Goal: Find contact information: Find contact information

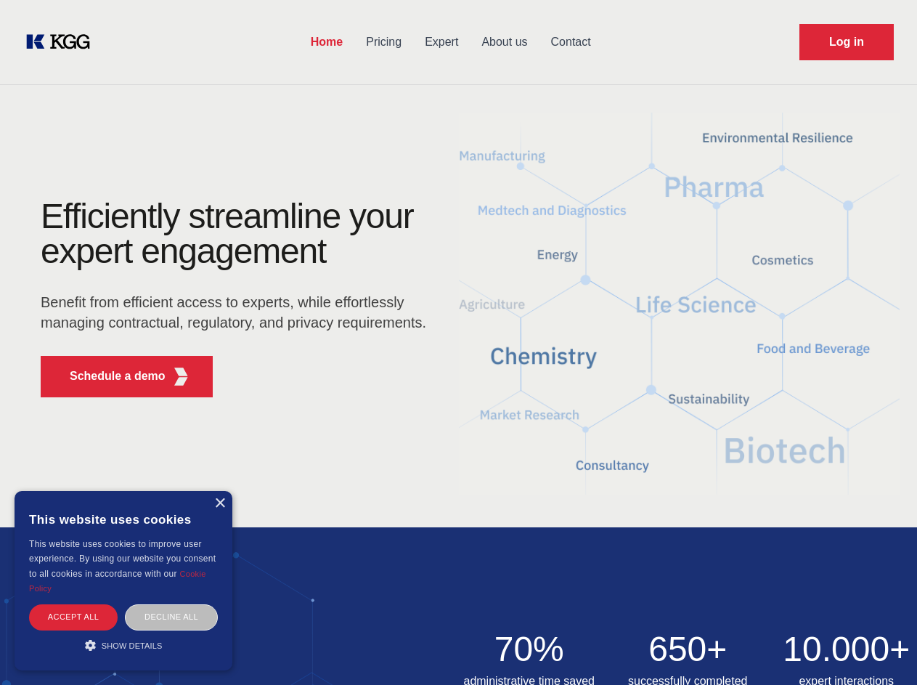
click at [458, 342] on div "Efficiently streamline your expert engagement Benefit from efficient access to …" at bounding box center [237, 304] width 441 height 210
click at [109, 376] on p "Schedule a demo" at bounding box center [118, 375] width 96 height 17
click at [219, 503] on div "× This website uses cookies This website uses cookies to improve user experienc…" at bounding box center [124, 580] width 218 height 179
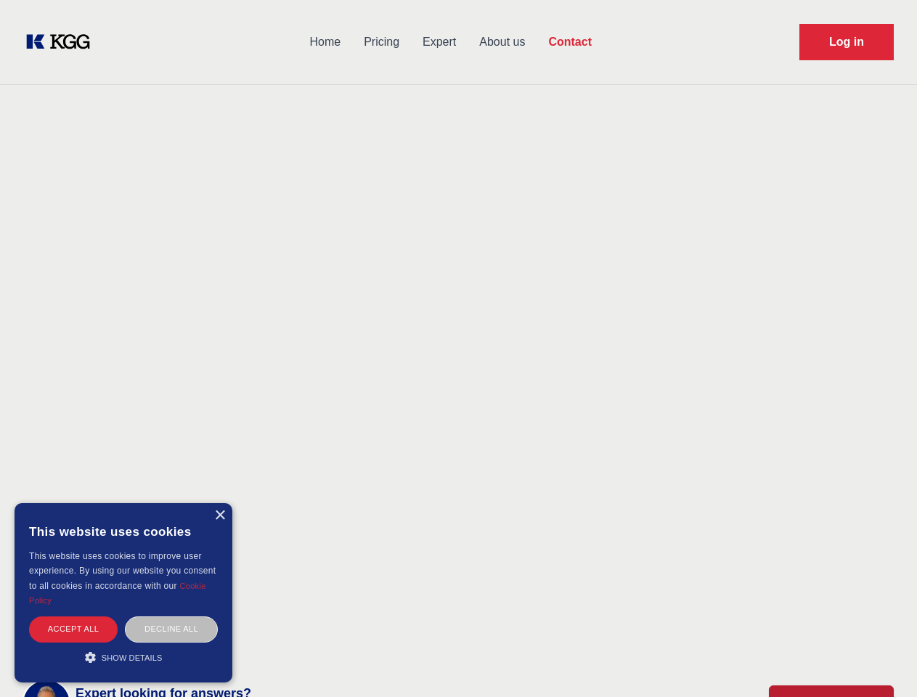
click at [73, 616] on div "Accept all" at bounding box center [73, 628] width 89 height 25
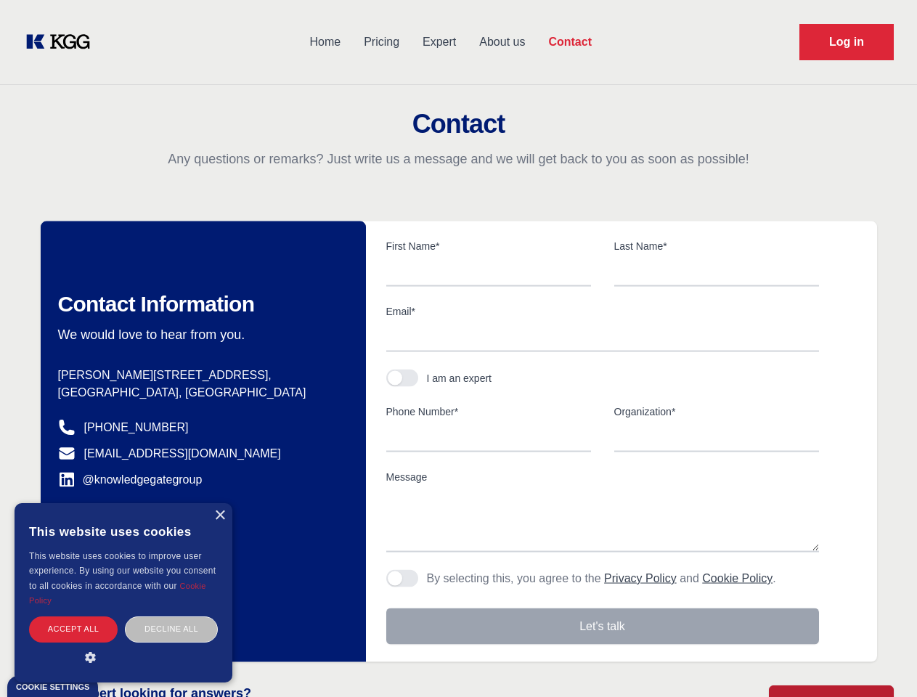
click at [171, 616] on div "Decline all" at bounding box center [171, 628] width 93 height 25
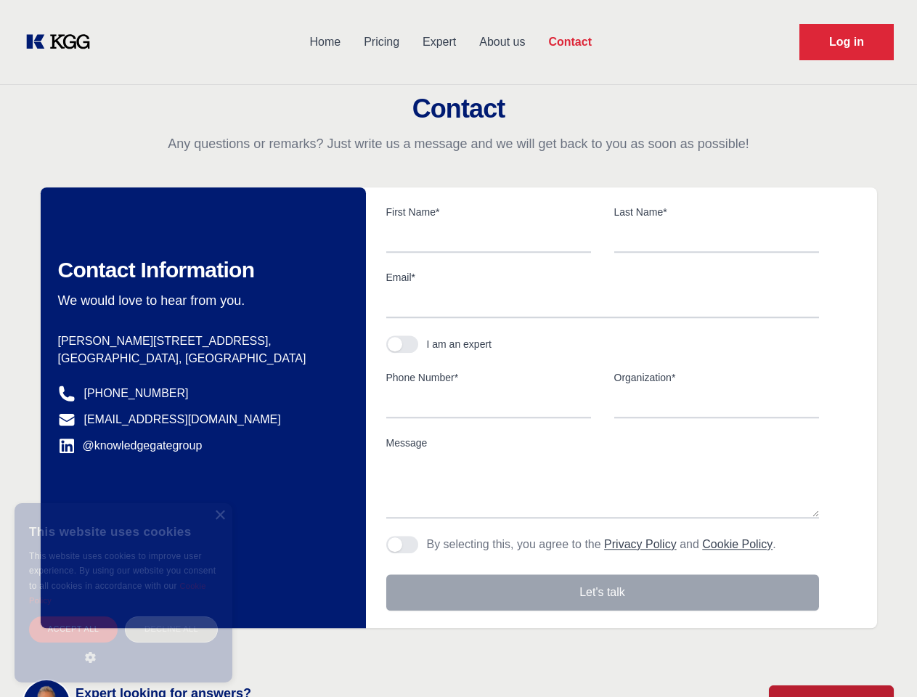
click at [123, 645] on main "Contact Any questions or remarks? Just write us a message and we will get back …" at bounding box center [458, 378] width 917 height 756
